Goal: Information Seeking & Learning: Learn about a topic

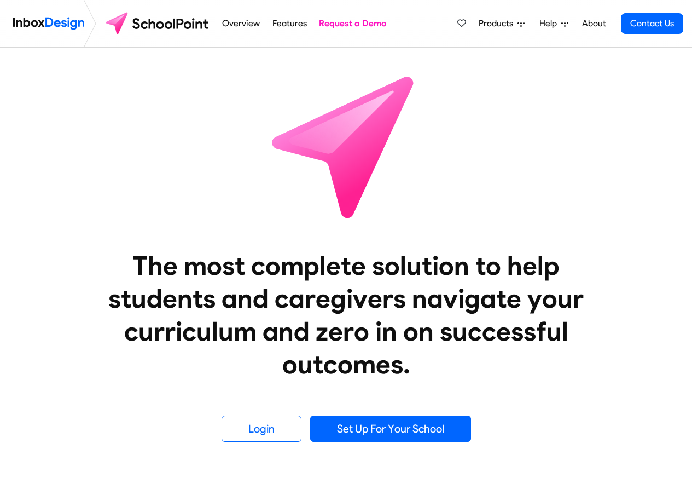
click at [248, 22] on link "Overview" at bounding box center [241, 24] width 44 height 22
click at [233, 24] on link "Overview" at bounding box center [241, 24] width 44 height 22
click at [290, 24] on link "Features" at bounding box center [289, 24] width 40 height 22
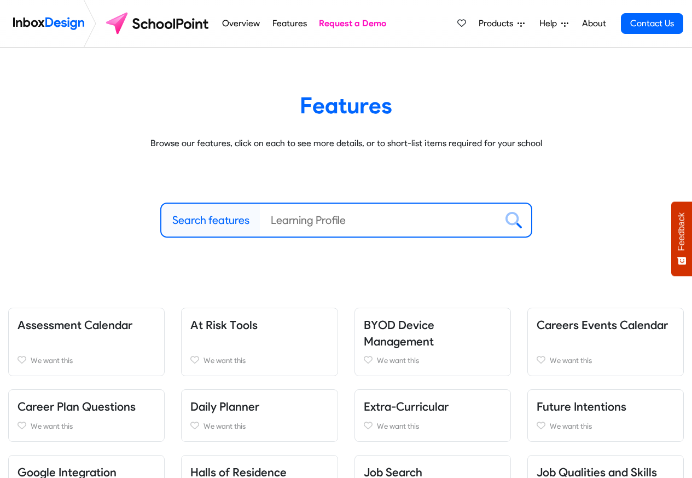
click at [187, 219] on label "Search features" at bounding box center [210, 220] width 77 height 16
click at [260, 219] on input "Search features" at bounding box center [378, 220] width 237 height 33
paste input "Inbox Design"
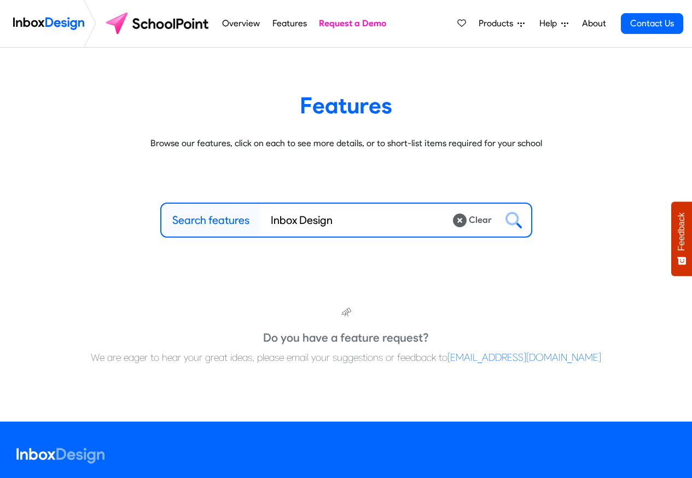
type input "Inbox Design"
click at [513, 218] on icon at bounding box center [514, 220] width 16 height 16
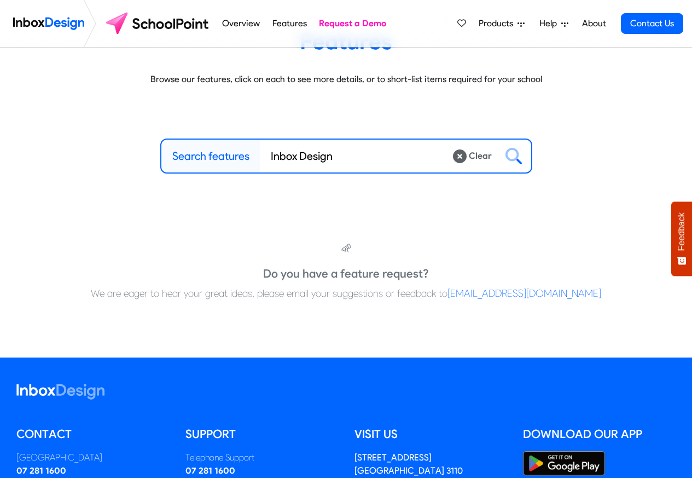
scroll to position [230, 0]
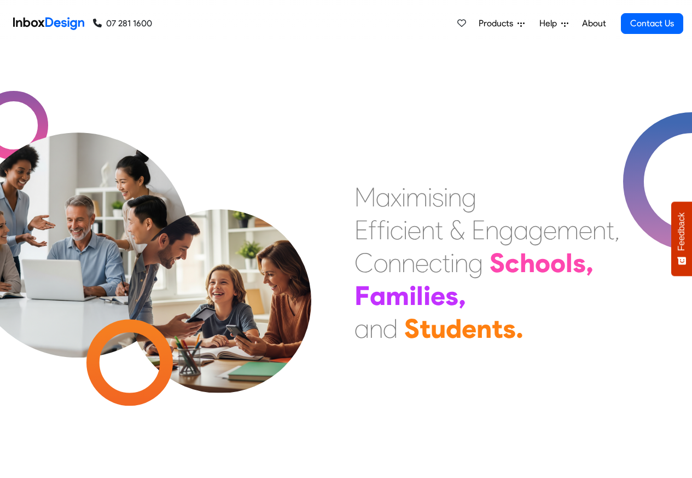
click at [503, 22] on span "Products" at bounding box center [498, 23] width 39 height 13
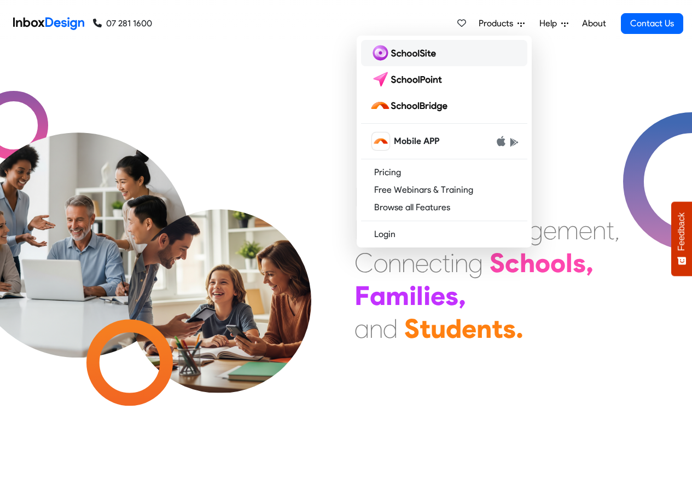
click at [408, 53] on img at bounding box center [405, 53] width 71 height 18
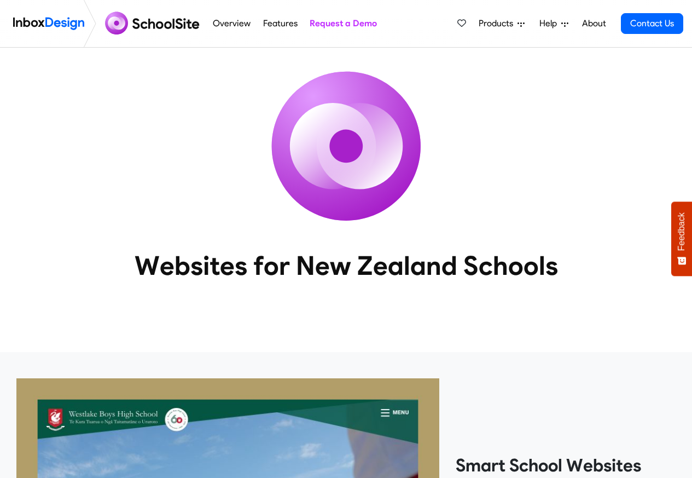
click at [548, 22] on span "Help" at bounding box center [551, 23] width 22 height 13
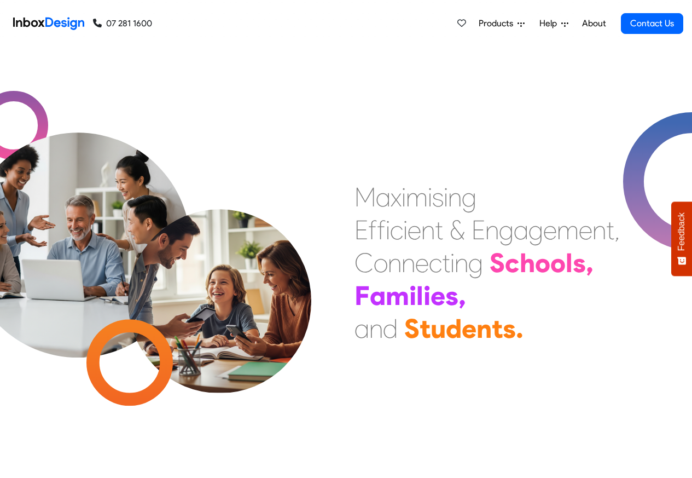
click at [199, 24] on div "Products Mobile APP Pricing Free Webinars & Training Browse all Features Login …" at bounding box center [417, 23] width 531 height 47
click at [496, 24] on span "Products" at bounding box center [498, 23] width 39 height 13
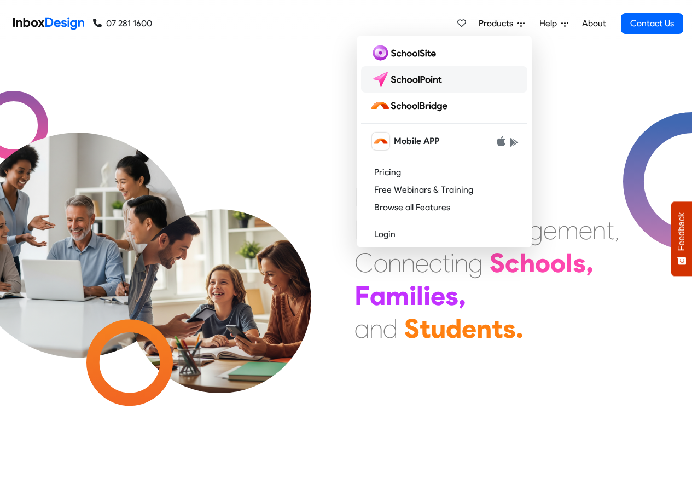
click at [409, 79] on img at bounding box center [408, 80] width 77 height 18
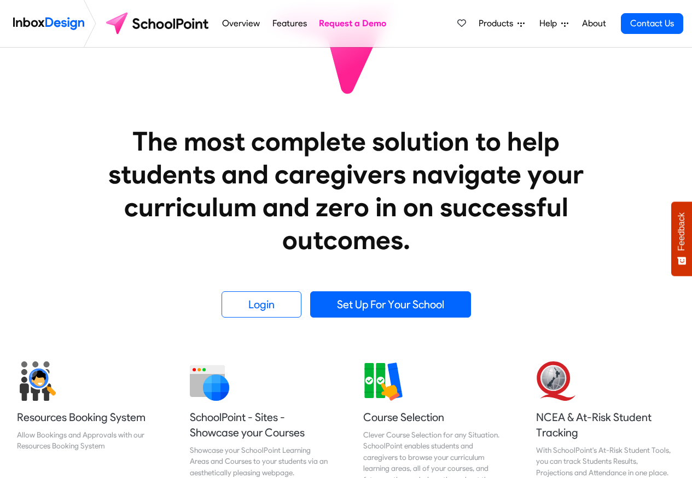
scroll to position [66, 0]
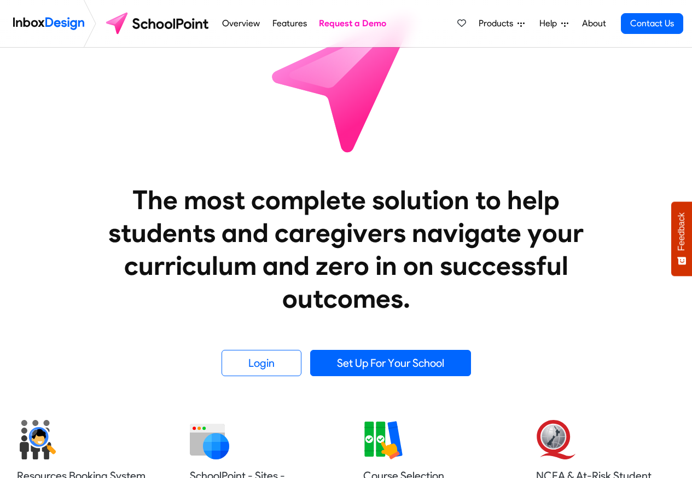
click at [516, 24] on span "Products" at bounding box center [498, 23] width 39 height 13
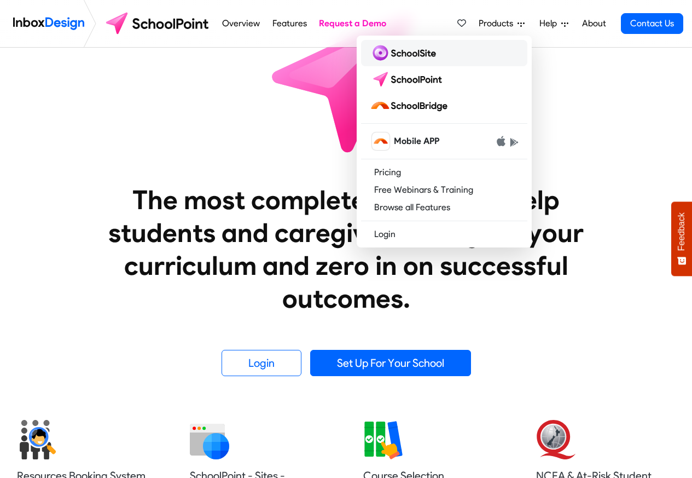
click at [396, 53] on img at bounding box center [405, 53] width 71 height 18
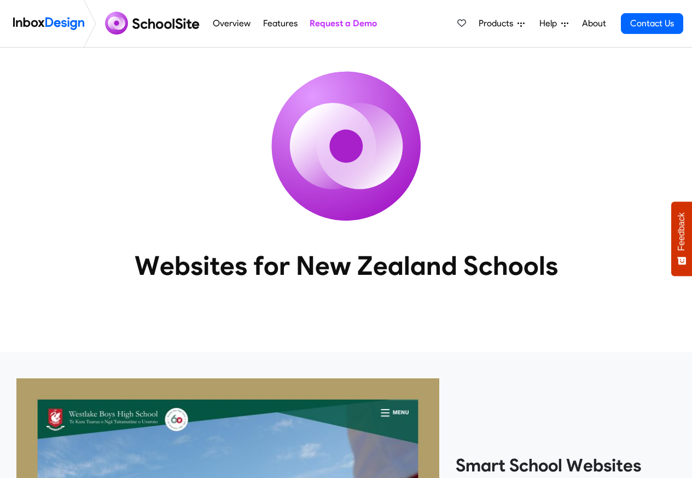
click at [522, 24] on icon at bounding box center [521, 24] width 7 height 4
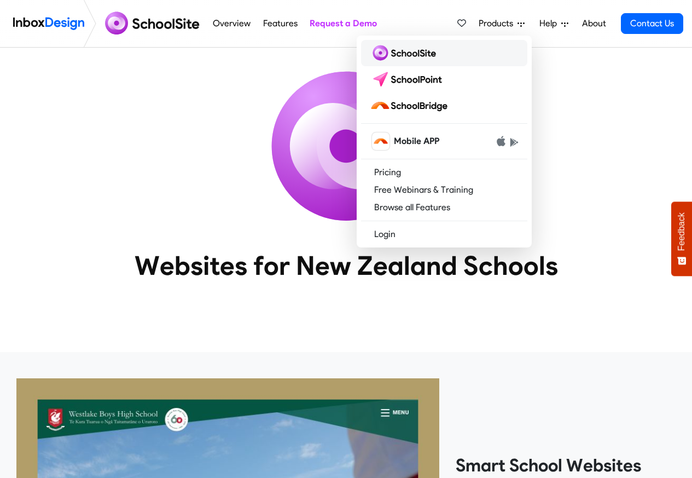
click at [405, 53] on img at bounding box center [405, 53] width 71 height 18
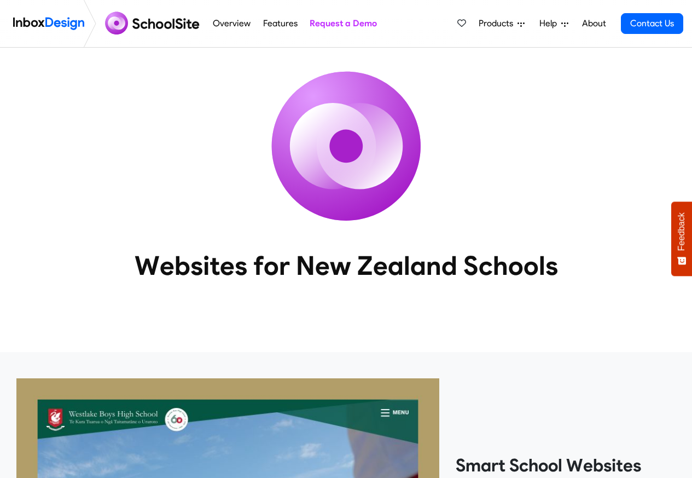
click at [277, 24] on link "Features" at bounding box center [280, 24] width 40 height 22
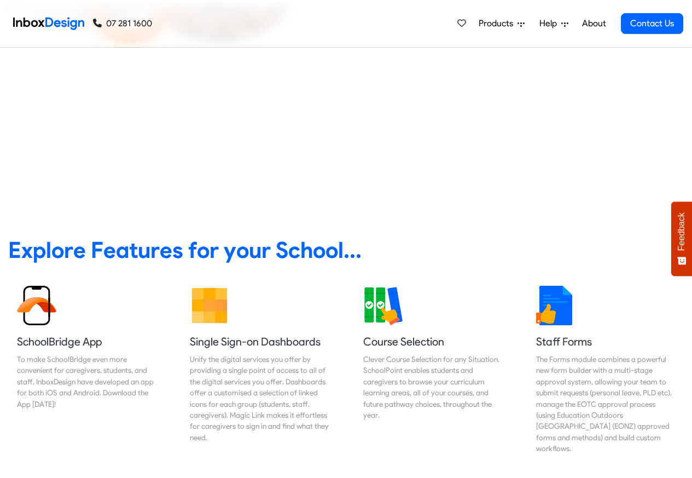
scroll to position [461, 0]
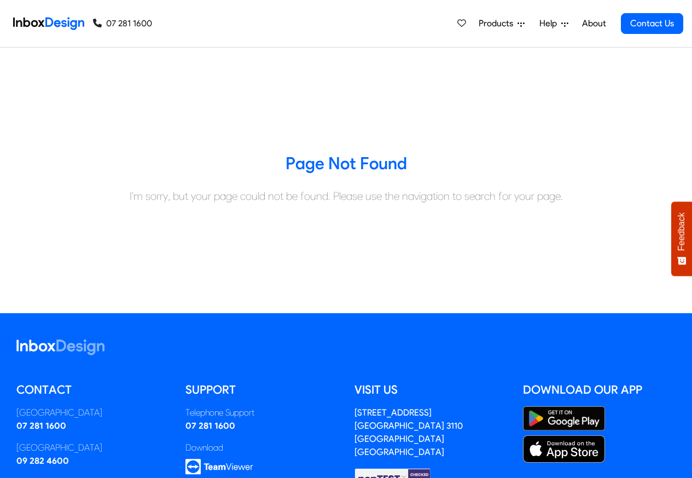
click at [493, 24] on span "Products" at bounding box center [498, 23] width 39 height 13
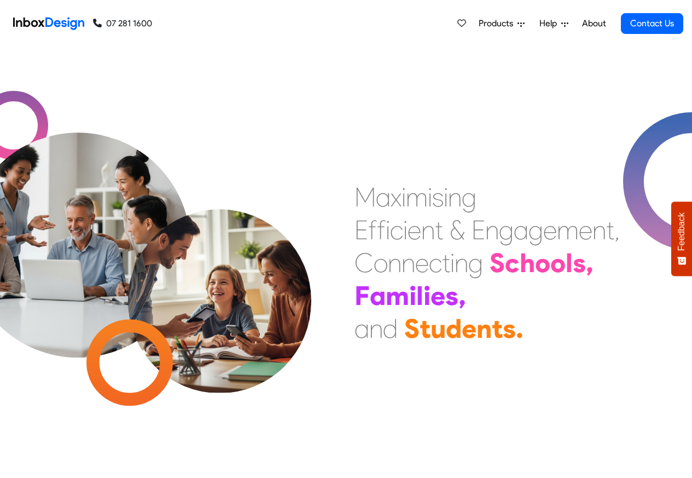
scroll to position [4, 0]
